Goal: Task Accomplishment & Management: Manage account settings

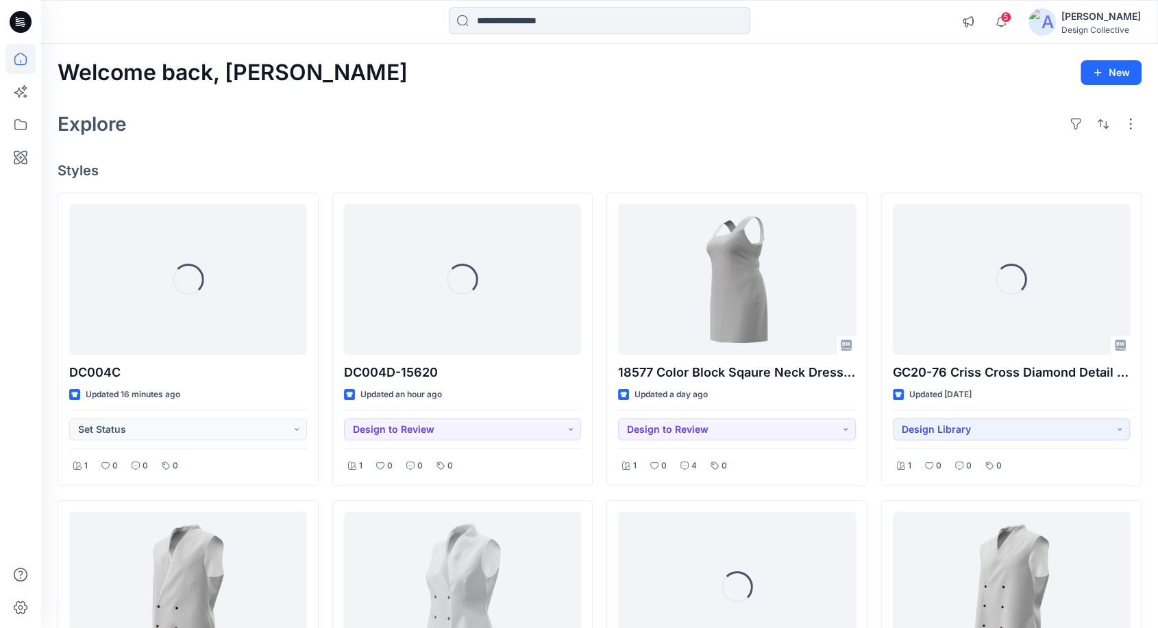
click at [1101, 21] on div "[PERSON_NAME]" at bounding box center [1100, 16] width 79 height 16
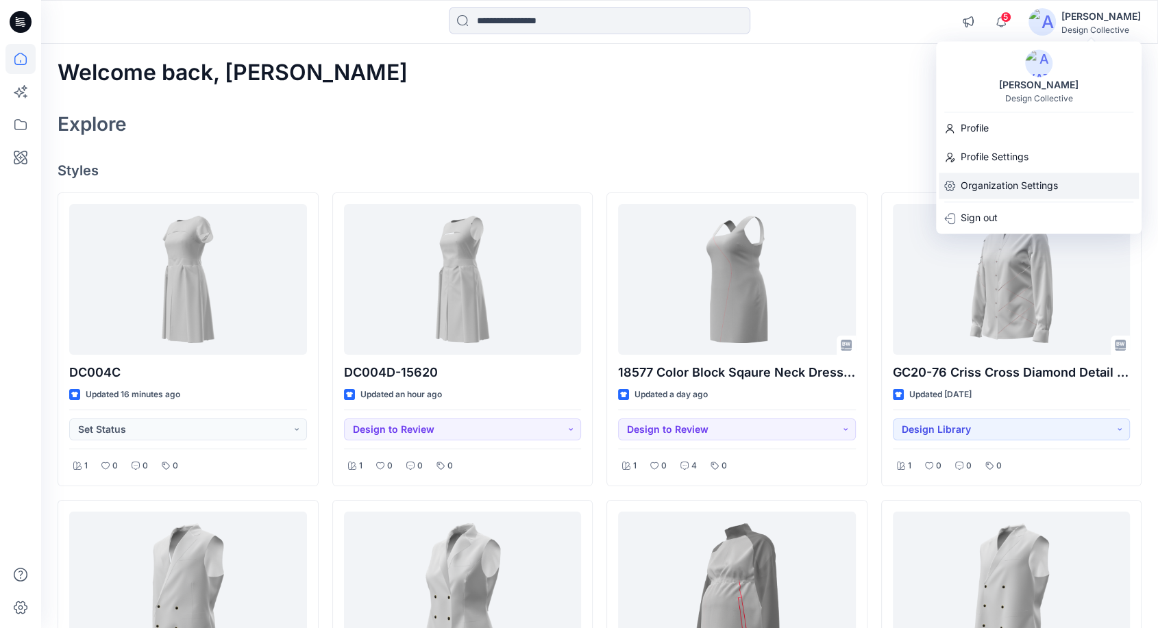
click at [1000, 190] on p "Organization Settings" at bounding box center [1008, 186] width 97 height 26
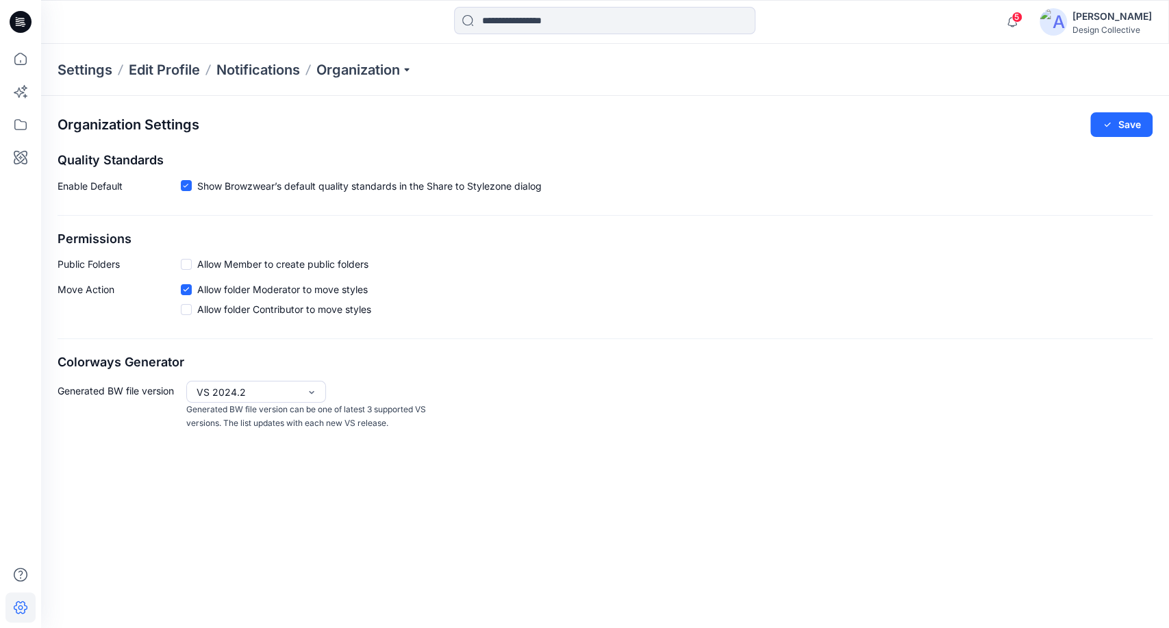
drag, startPoint x: 345, startPoint y: 73, endPoint x: 343, endPoint y: 57, distance: 15.9
click at [345, 73] on p "Organization" at bounding box center [365, 69] width 96 height 19
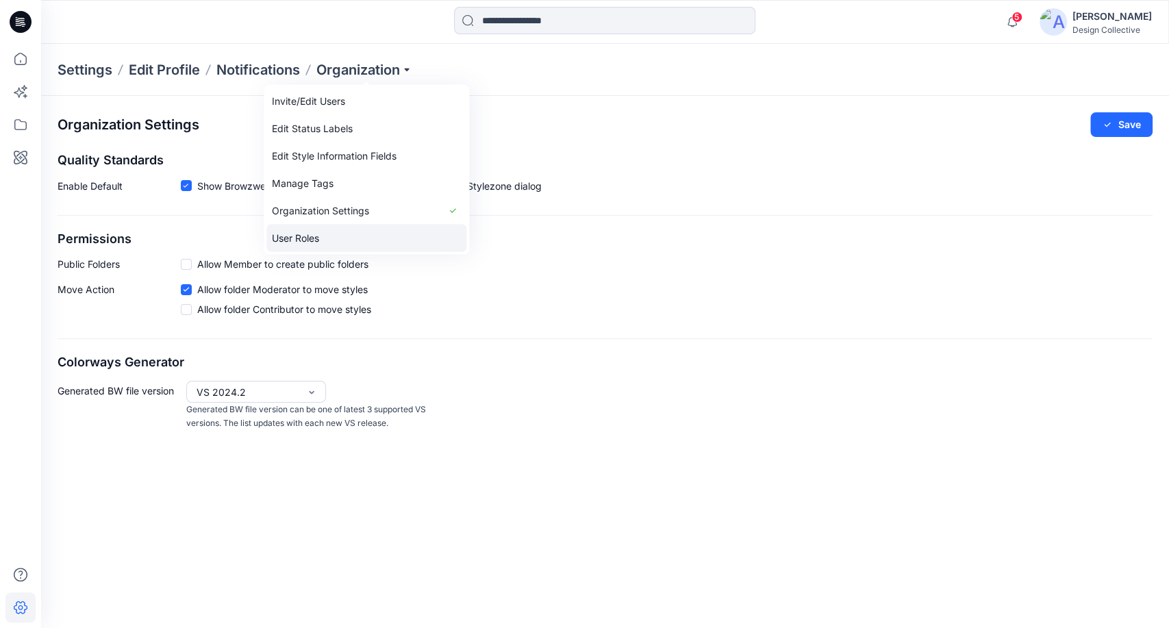
click at [300, 247] on link "User Roles" at bounding box center [366, 238] width 200 height 27
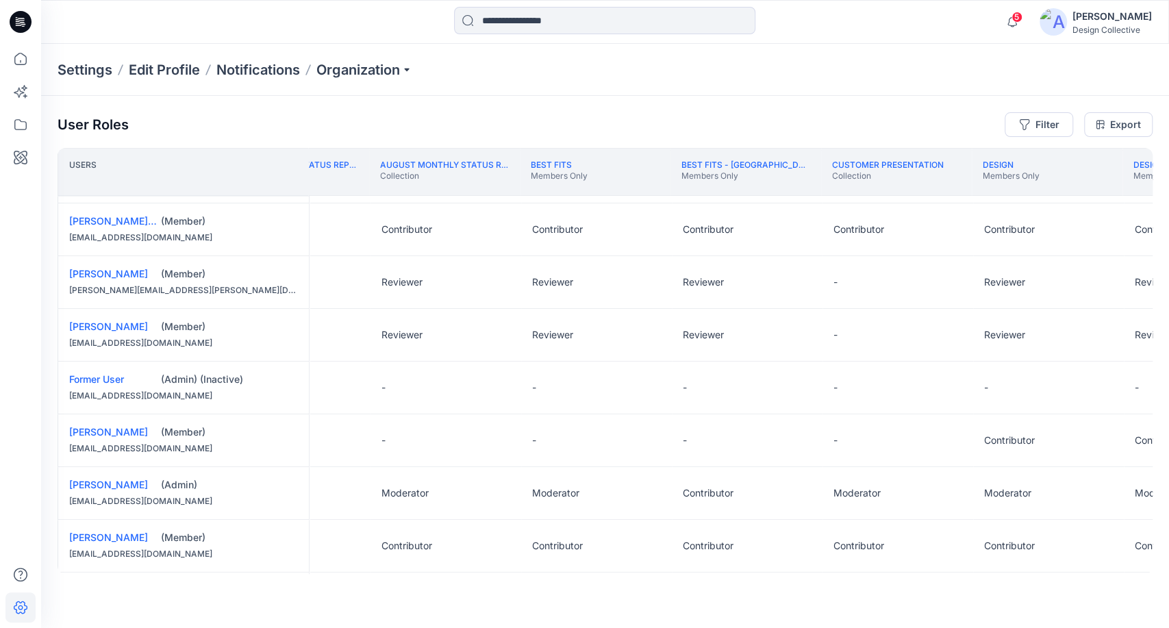
scroll to position [27, 90]
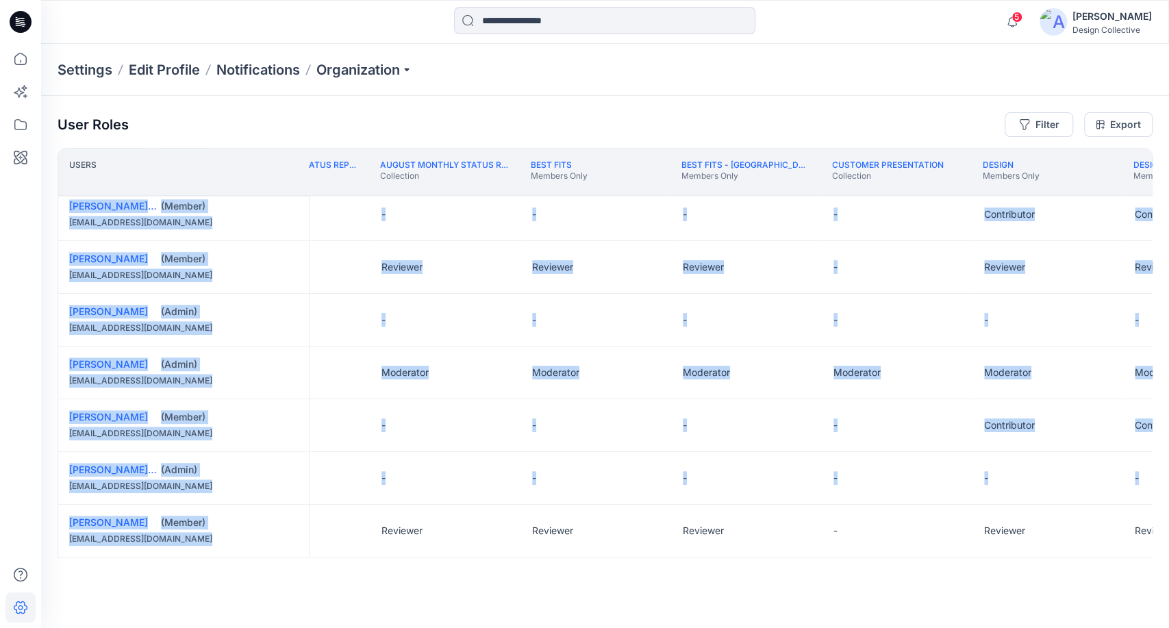
drag, startPoint x: 269, startPoint y: 571, endPoint x: 286, endPoint y: 573, distance: 17.2
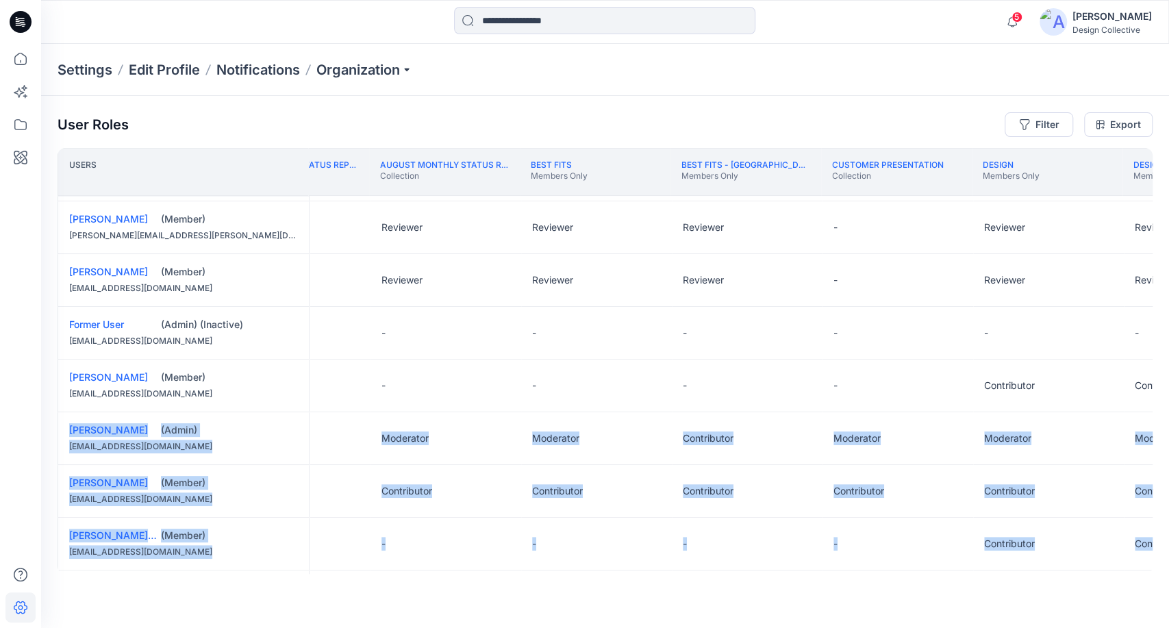
scroll to position [0, 90]
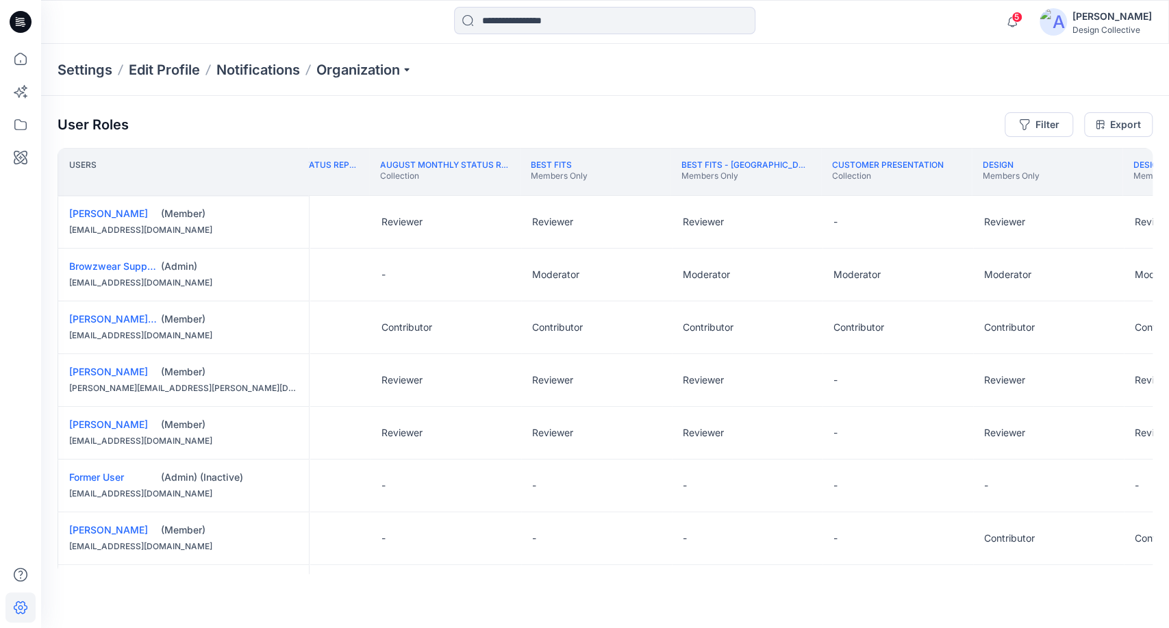
click at [302, 119] on div "User Roles Filter Export" at bounding box center [605, 124] width 1095 height 25
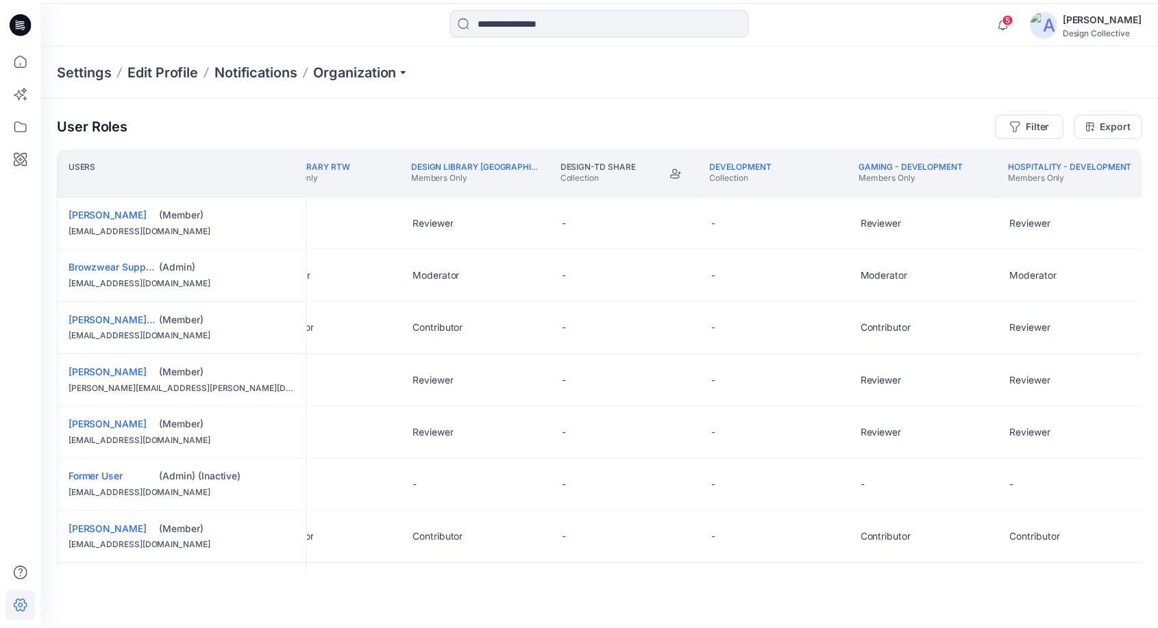
scroll to position [0, 1418]
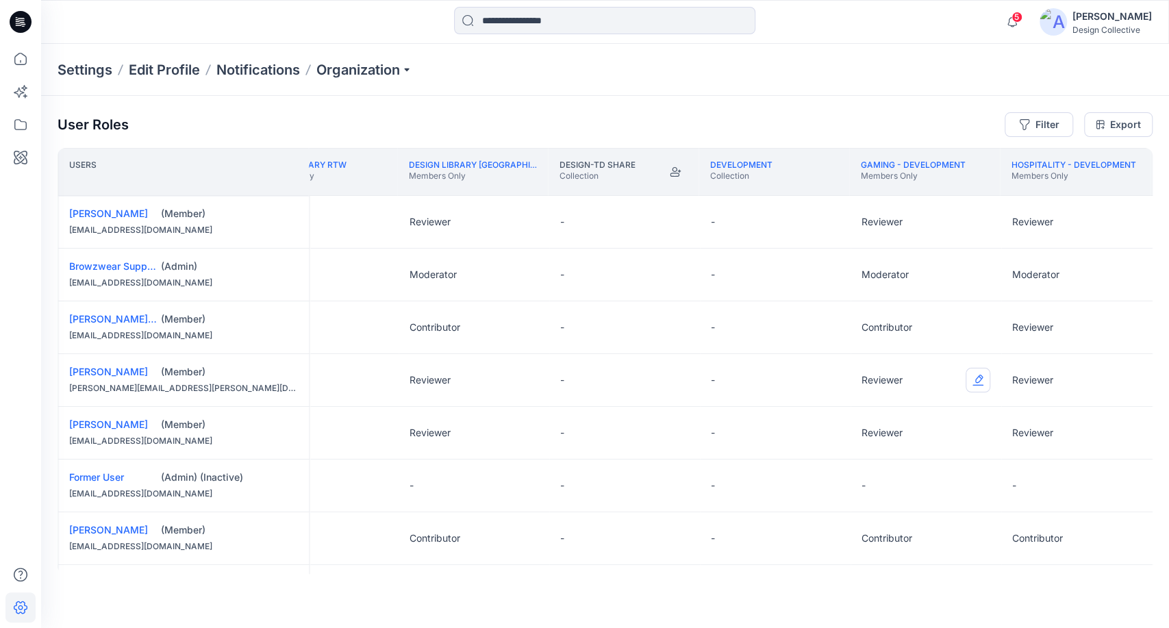
click at [978, 377] on button "Edit Role" at bounding box center [978, 380] width 25 height 25
click at [878, 462] on button "Contributor" at bounding box center [914, 461] width 148 height 25
click at [916, 86] on div "Settings Edit Profile Notifications Organization" at bounding box center [605, 70] width 1128 height 52
click at [18, 57] on icon at bounding box center [20, 59] width 30 height 30
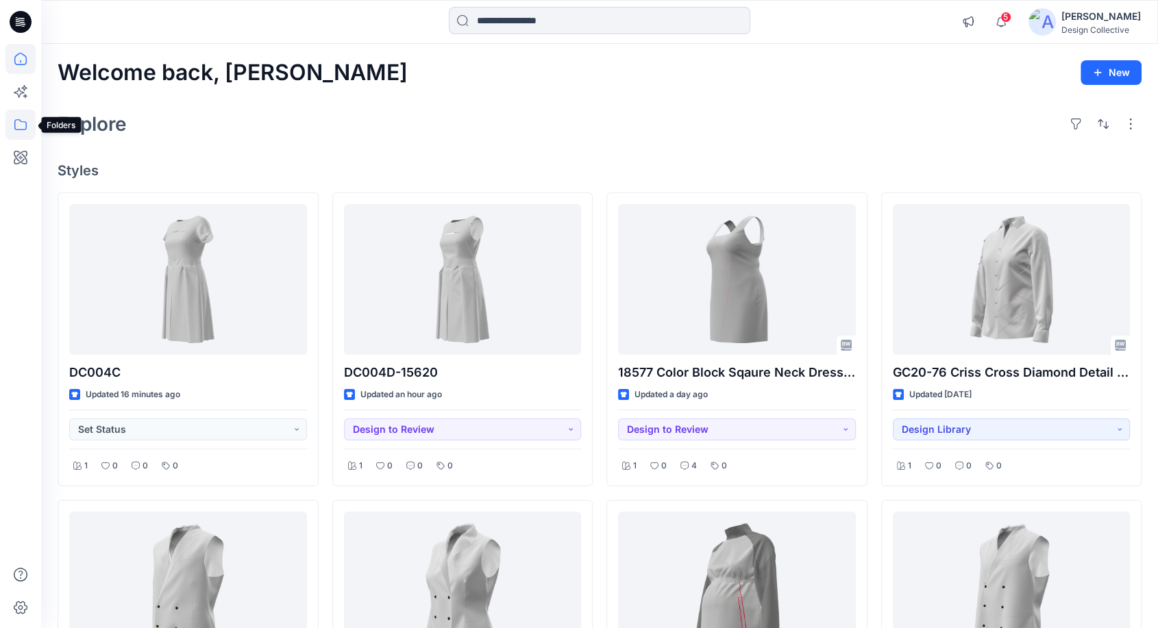
click at [25, 127] on icon at bounding box center [20, 125] width 30 height 30
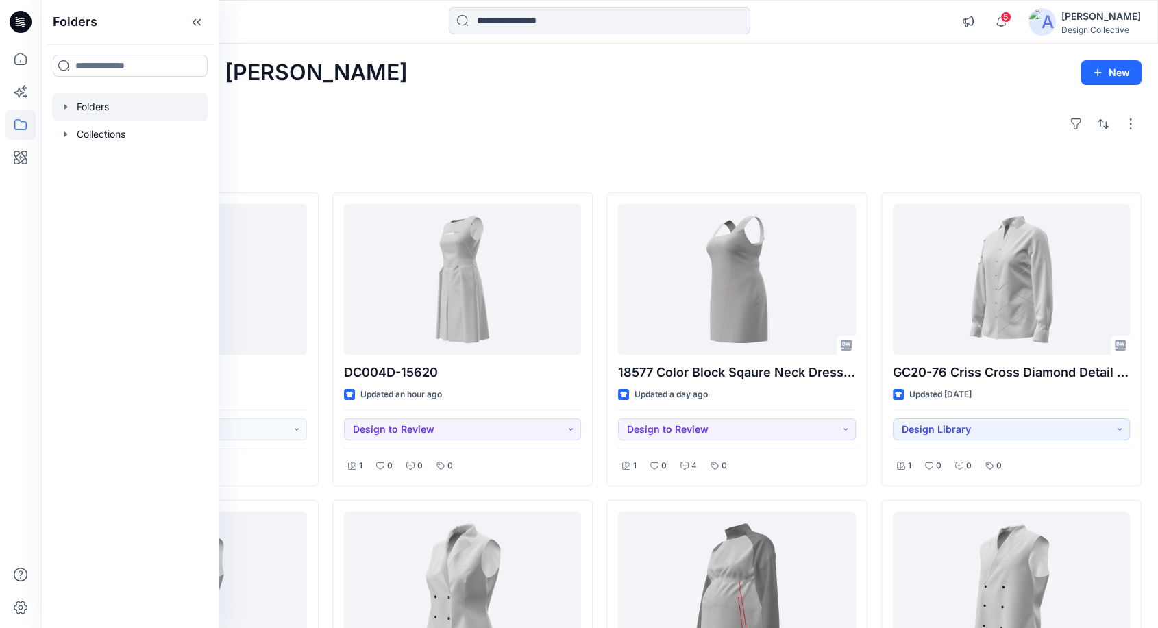
click at [66, 111] on icon "button" at bounding box center [65, 106] width 11 height 11
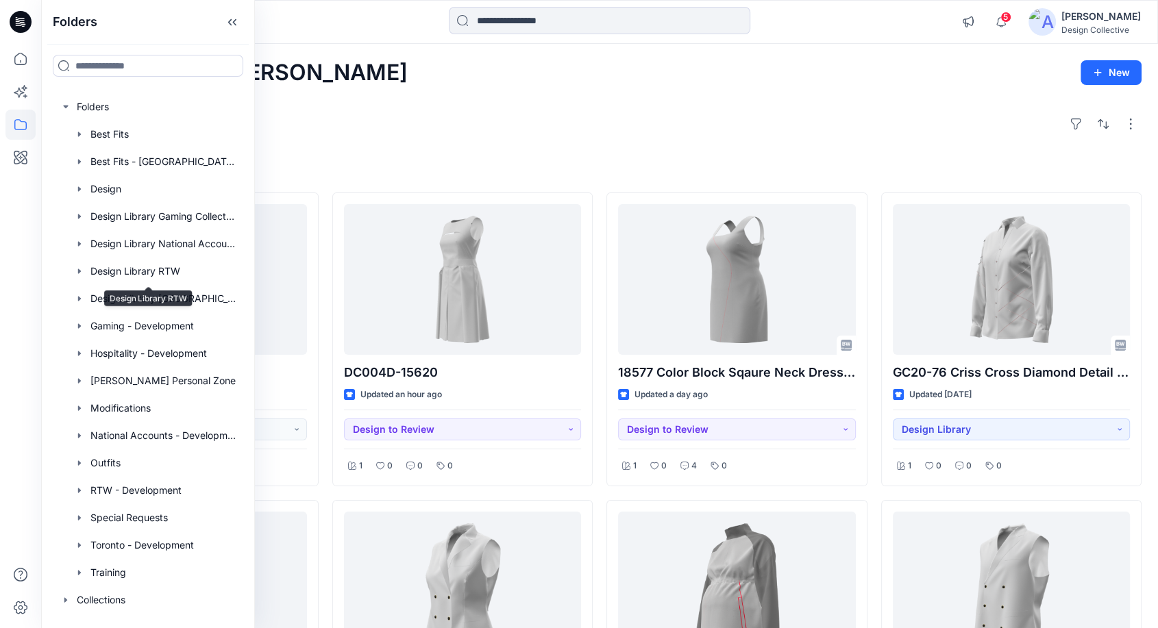
drag, startPoint x: 97, startPoint y: 271, endPoint x: 318, endPoint y: 108, distance: 275.3
click at [318, 108] on div "Explore" at bounding box center [600, 124] width 1084 height 33
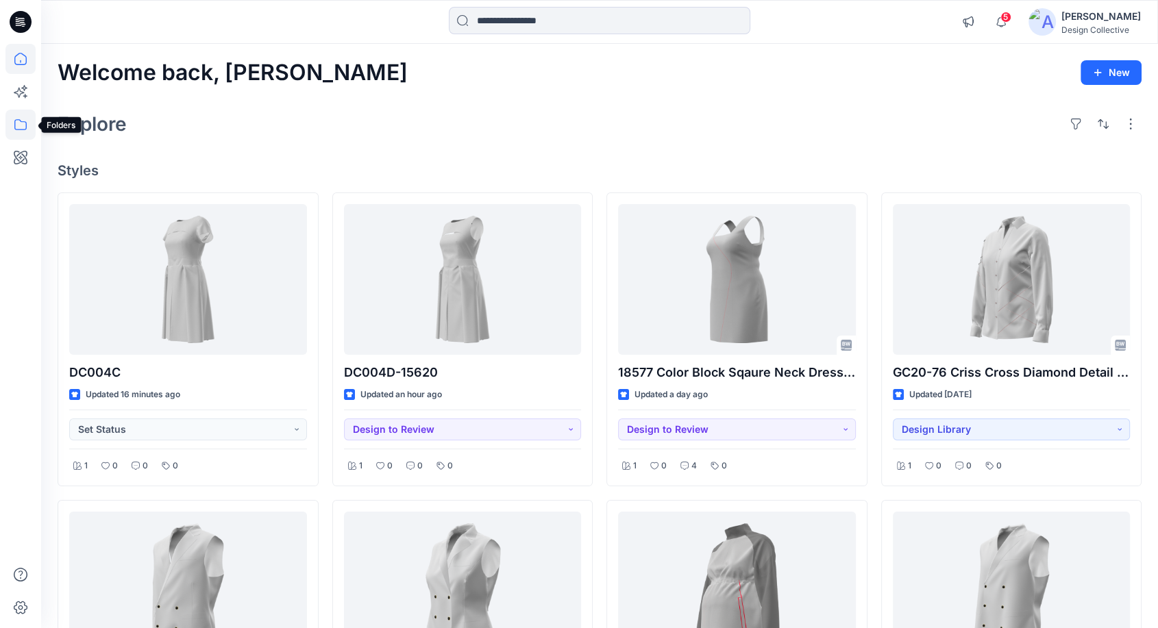
click at [19, 125] on icon at bounding box center [20, 125] width 30 height 30
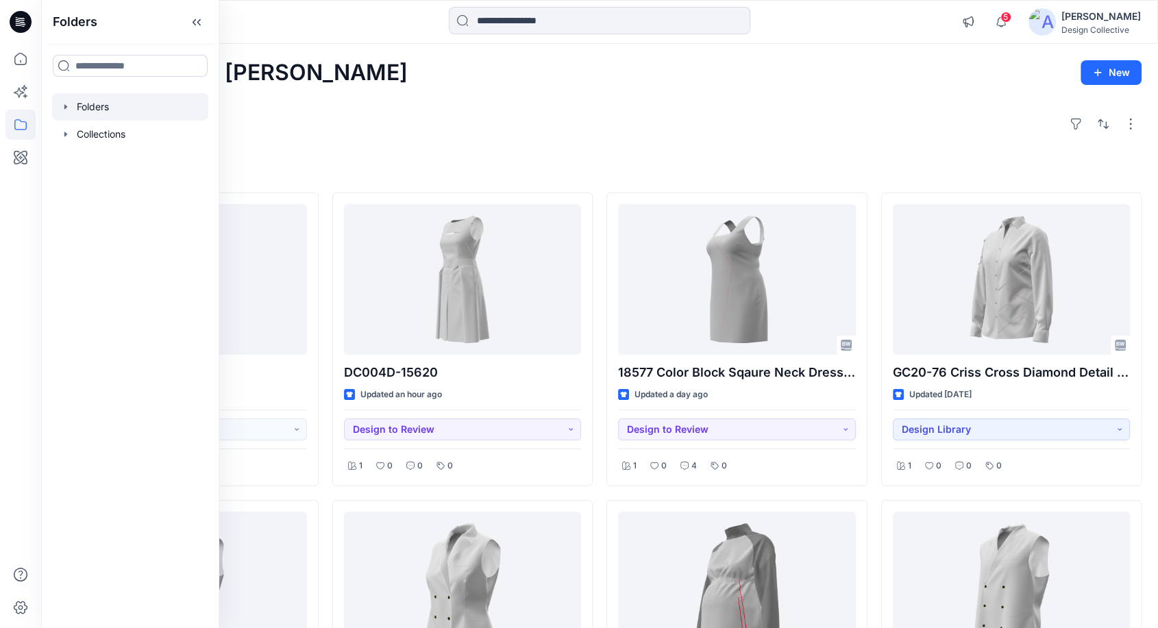
click at [66, 103] on icon "button" at bounding box center [65, 106] width 11 height 11
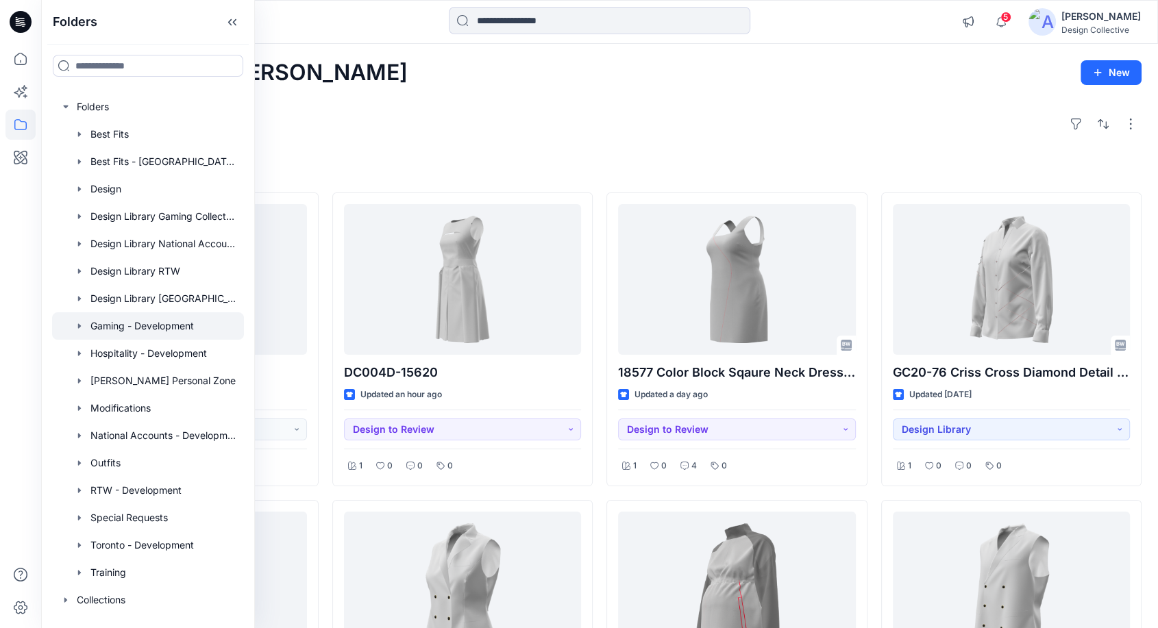
click at [127, 321] on div at bounding box center [148, 325] width 192 height 27
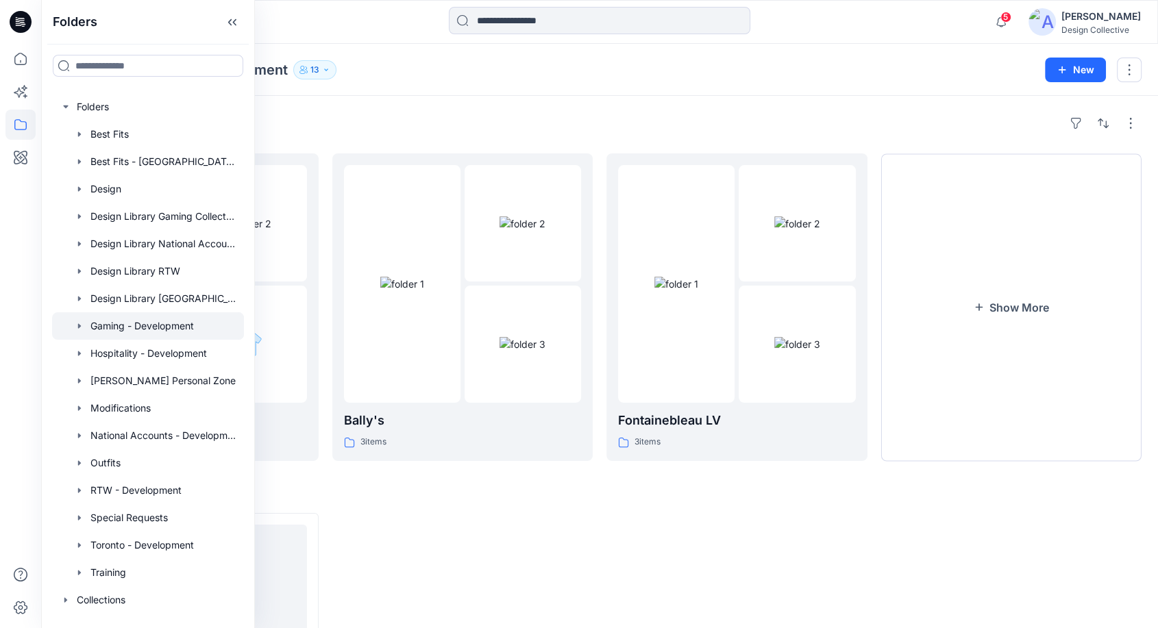
click at [619, 77] on div "Folders Gaming - Development 13" at bounding box center [546, 69] width 977 height 19
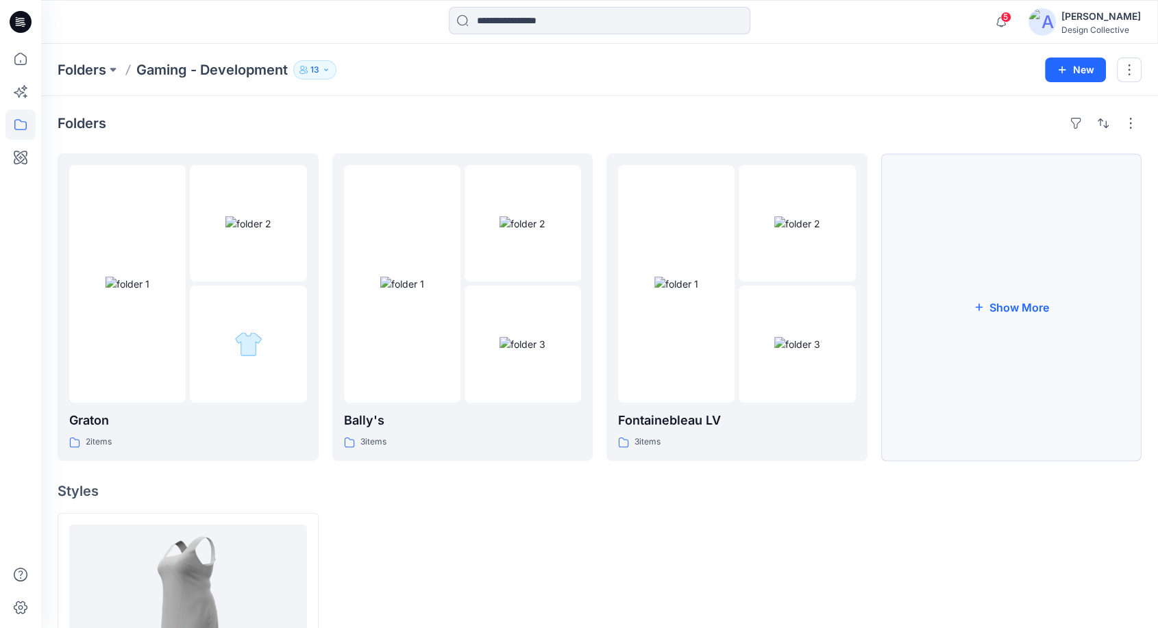
click at [1058, 330] on button "Show More" at bounding box center [1011, 307] width 261 height 308
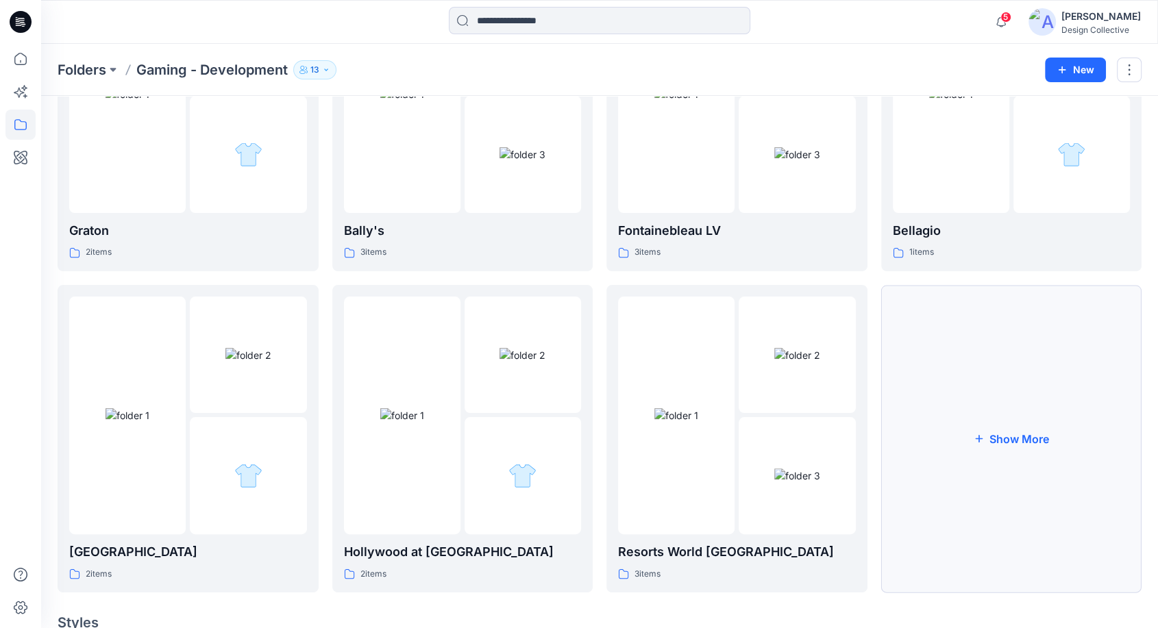
scroll to position [203, 0]
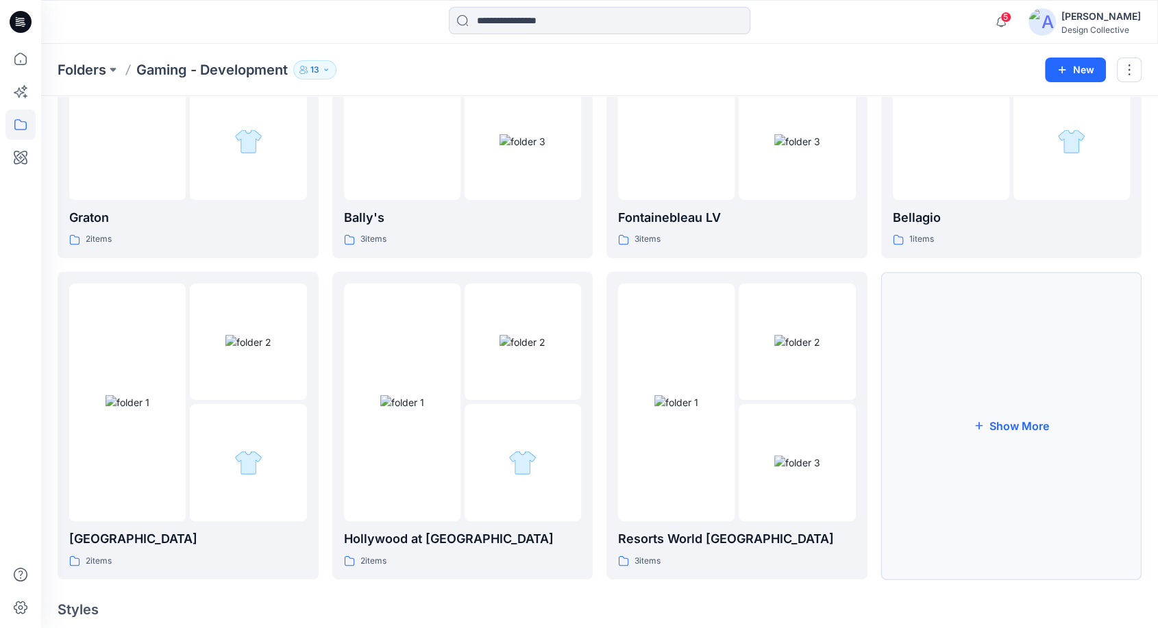
click at [1073, 390] on button "Show More" at bounding box center [1011, 426] width 261 height 308
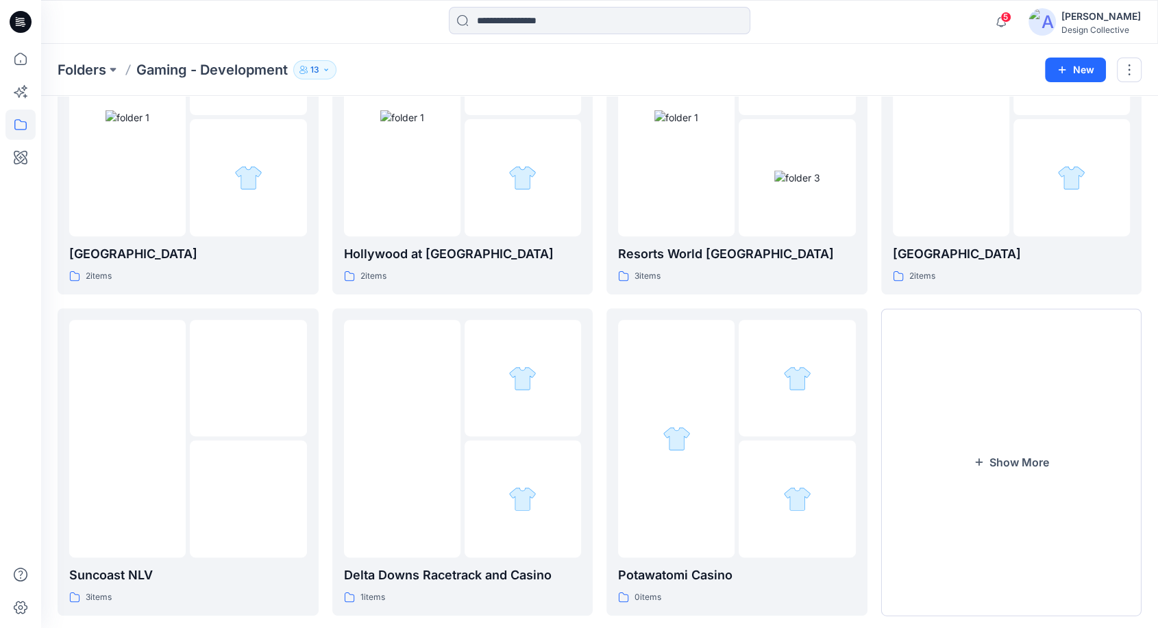
scroll to position [507, 0]
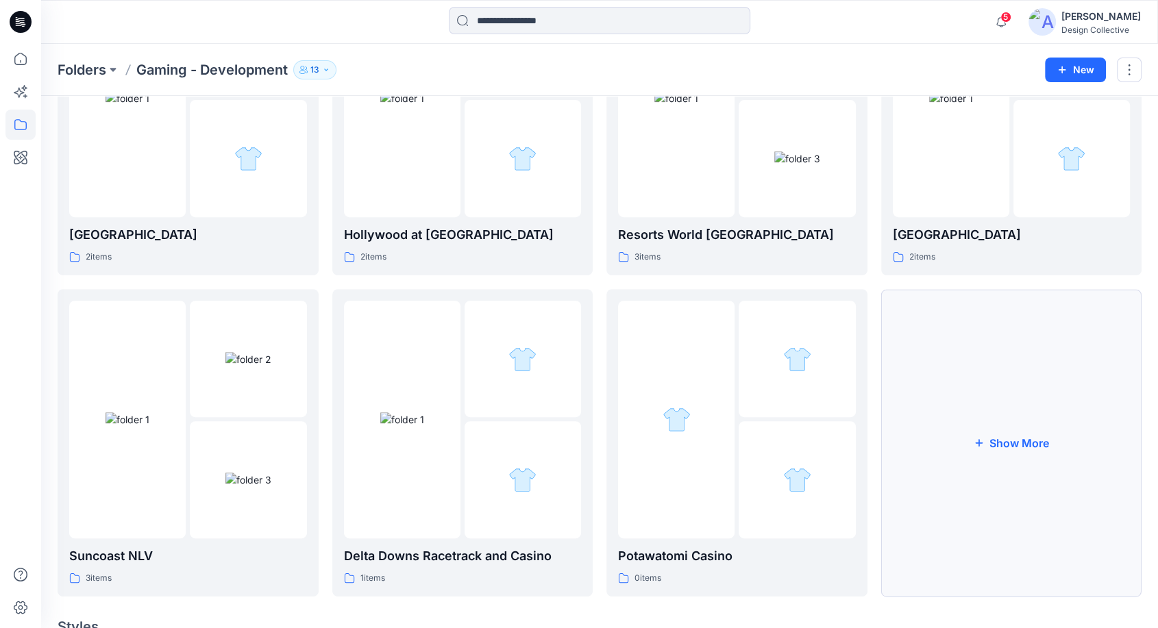
click at [1045, 457] on button "Show More" at bounding box center [1011, 443] width 261 height 308
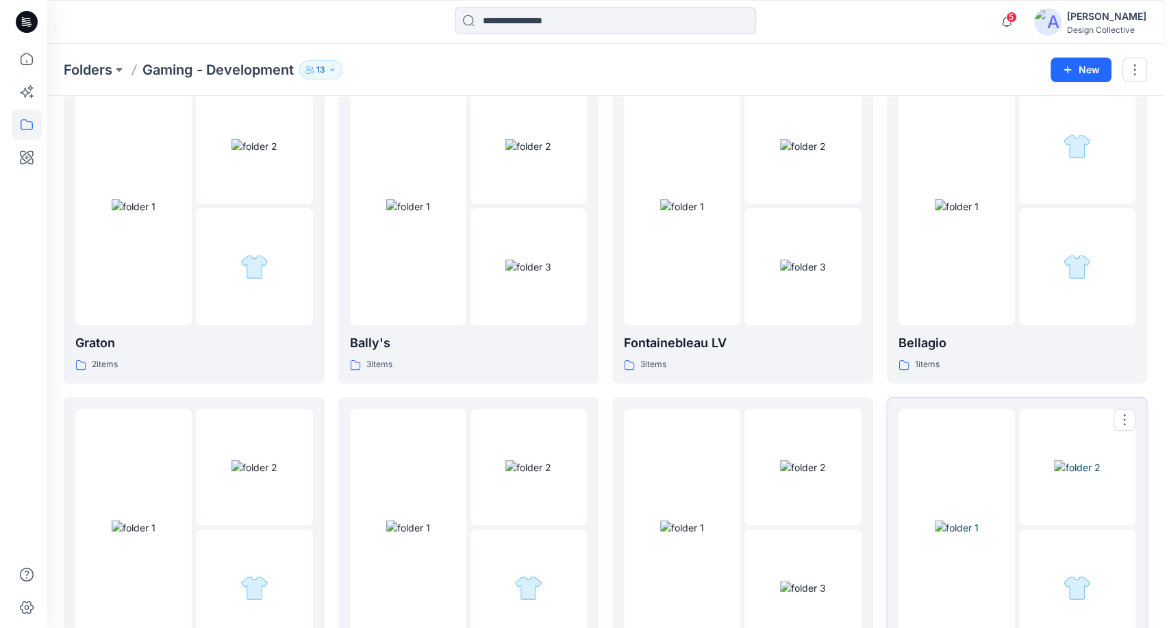
scroll to position [0, 0]
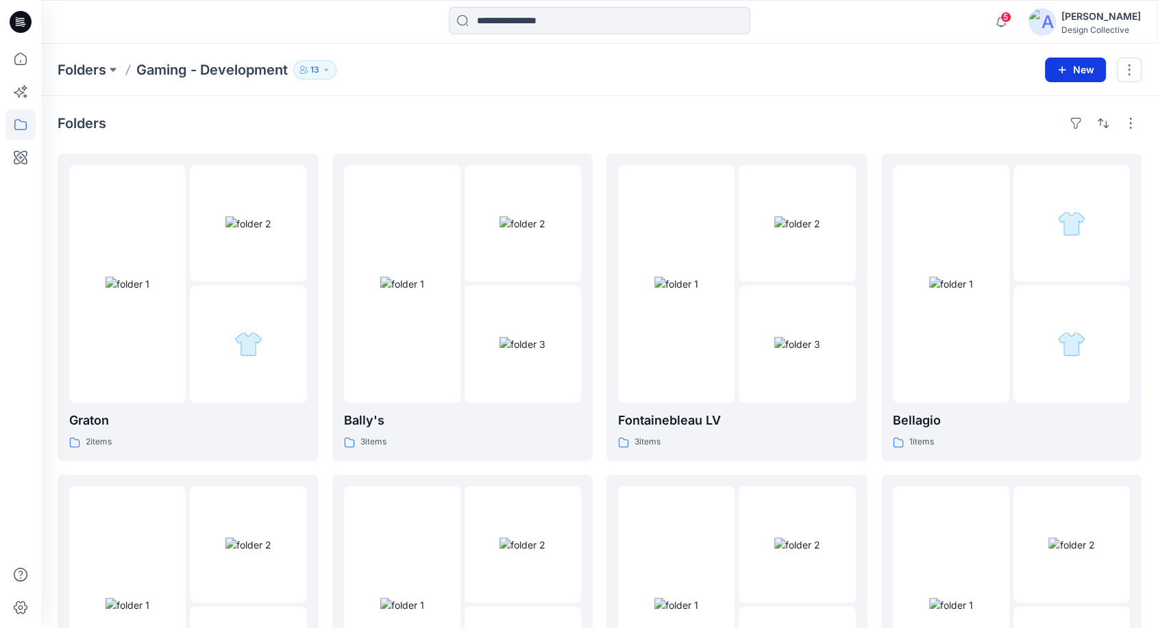
click at [1073, 63] on button "New" at bounding box center [1075, 70] width 61 height 25
click at [1044, 134] on p "New Folder" at bounding box center [1035, 130] width 51 height 14
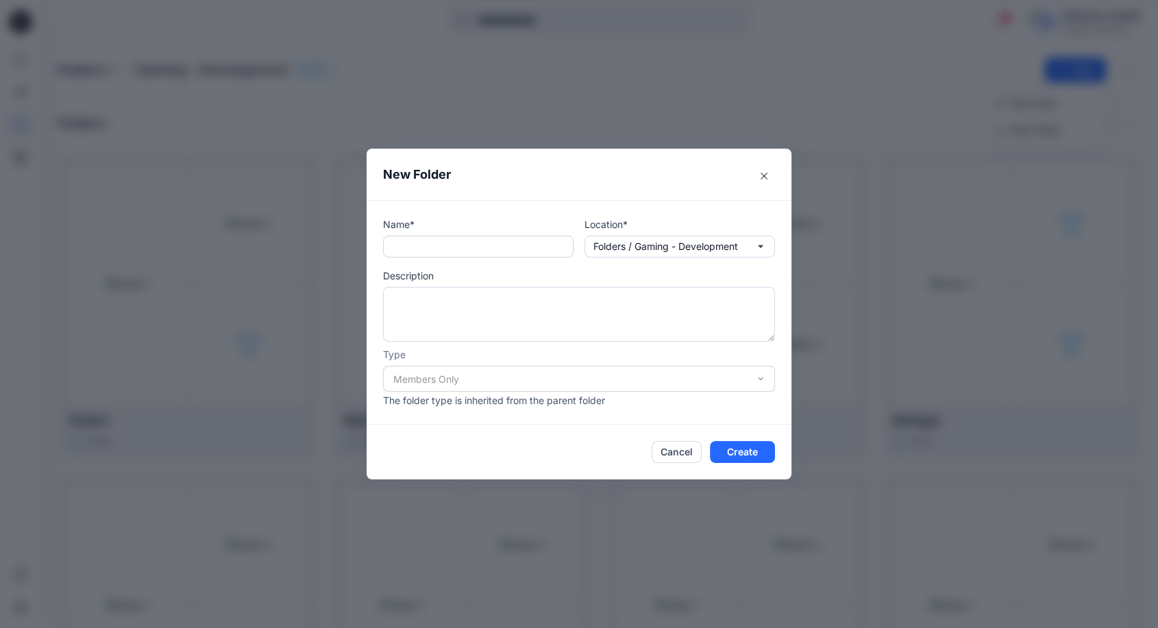
click at [478, 248] on input "text" at bounding box center [478, 247] width 190 height 22
click at [480, 240] on input "*******" at bounding box center [478, 247] width 190 height 22
type input "*******"
drag, startPoint x: 733, startPoint y: 438, endPoint x: 736, endPoint y: 451, distance: 13.5
click at [736, 451] on footer "Cancel Create" at bounding box center [579, 452] width 425 height 55
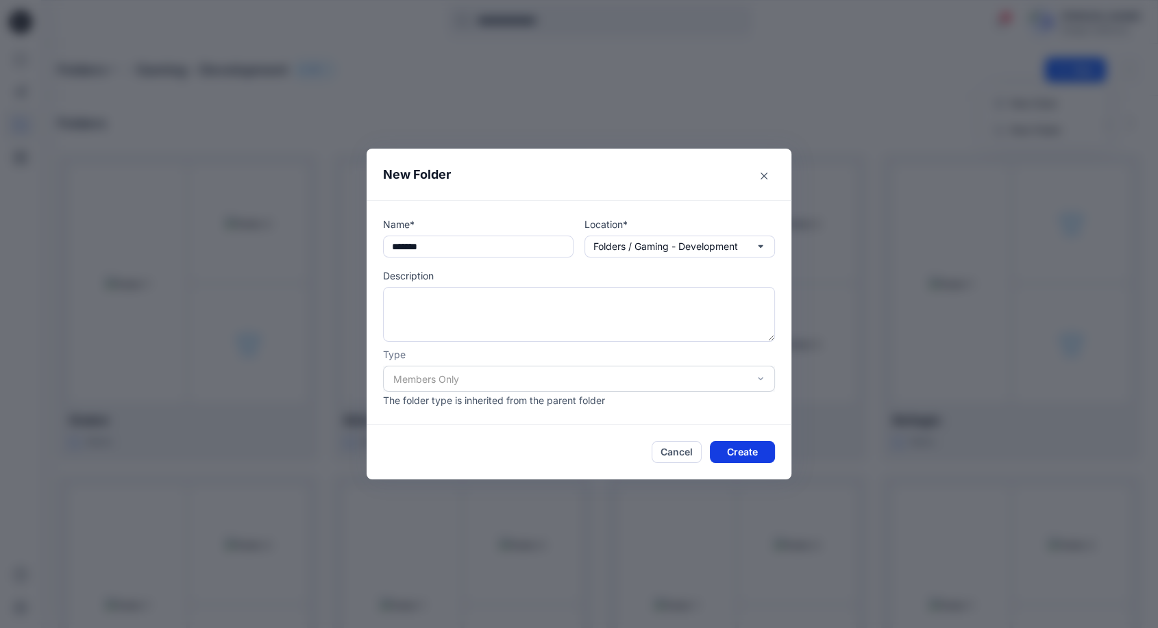
click at [768, 449] on button "Create" at bounding box center [742, 452] width 65 height 22
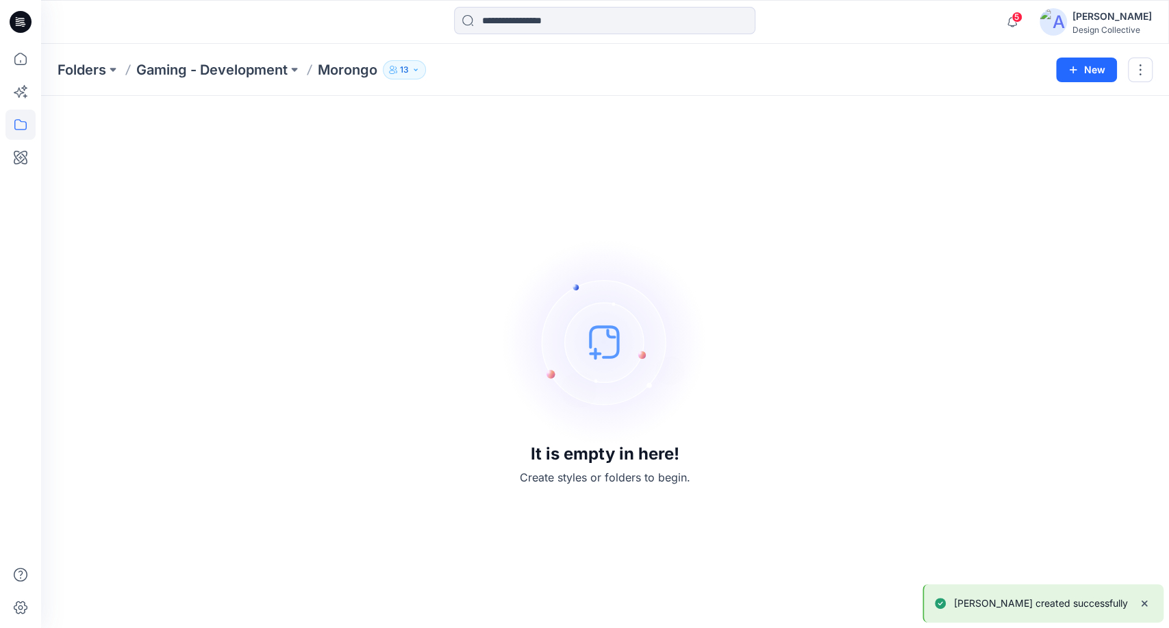
click at [419, 67] on icon "button" at bounding box center [416, 70] width 8 height 8
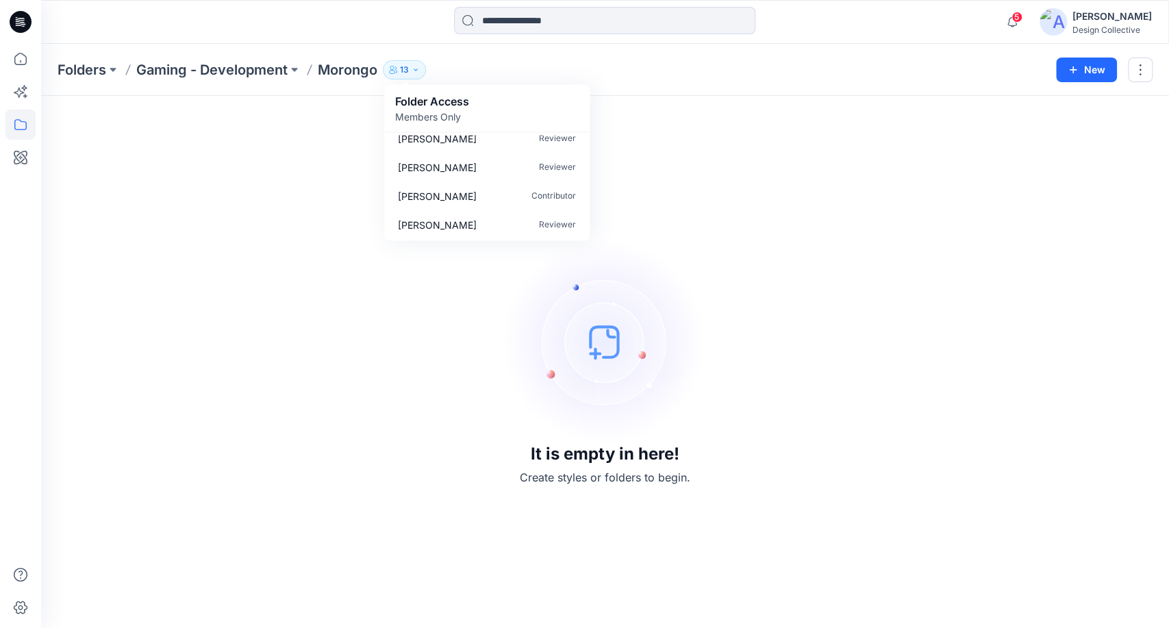
click at [762, 72] on div "Folders Gaming - Development Morongo 13 Folder Access Members Only [PERSON_NAME…" at bounding box center [552, 69] width 989 height 19
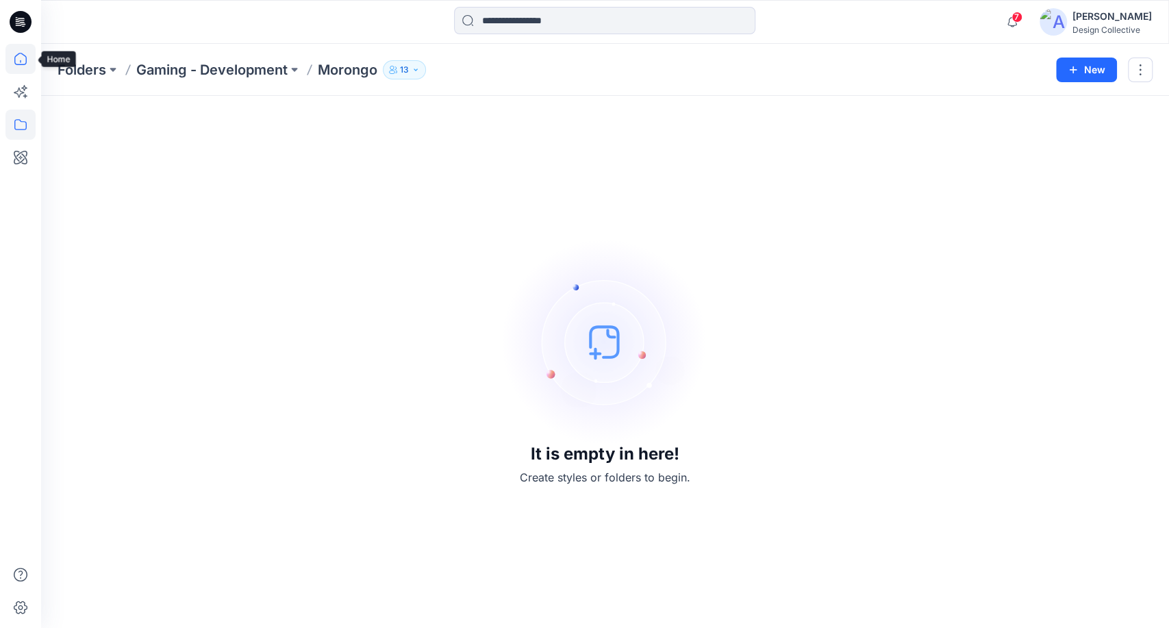
click at [25, 61] on icon at bounding box center [20, 59] width 30 height 30
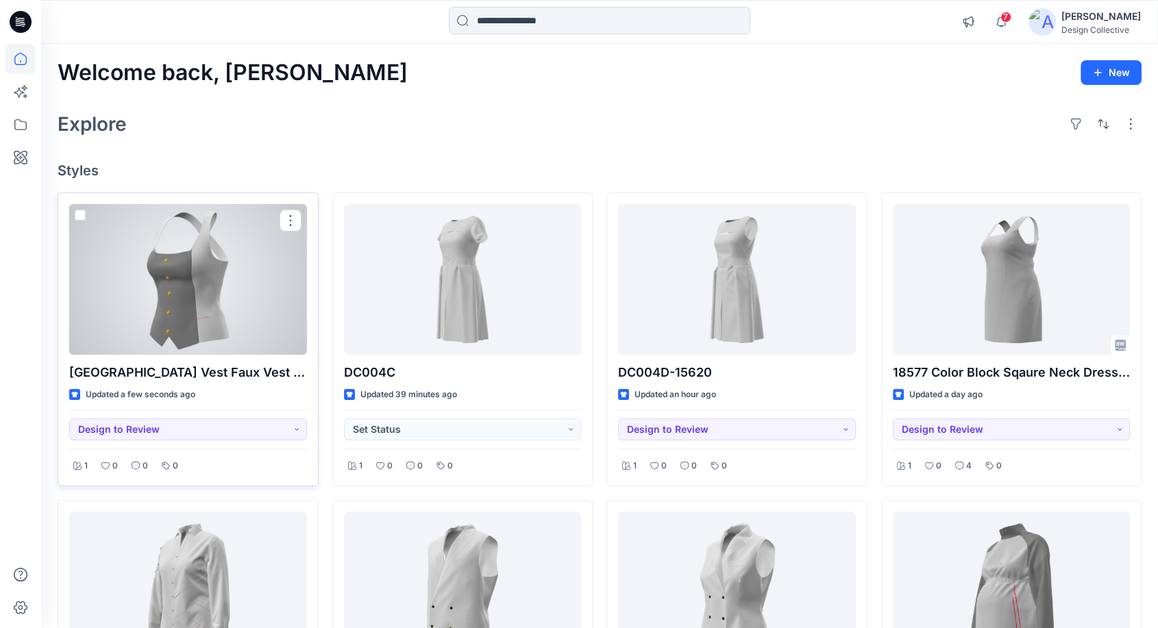
click at [204, 280] on div at bounding box center [188, 279] width 238 height 151
